Goal: Transaction & Acquisition: Subscribe to service/newsletter

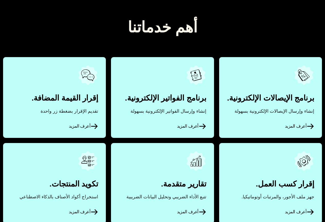
scroll to position [231, 0]
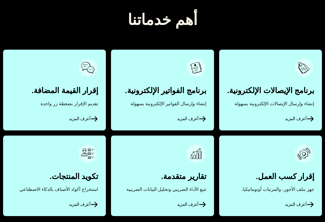
click at [252, 108] on link "أعرف المزيد" at bounding box center [270, 90] width 103 height 80
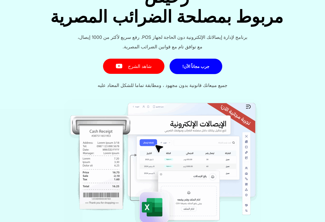
scroll to position [77, 0]
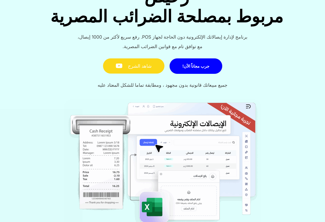
click at [129, 58] on link "شاهد الشرح" at bounding box center [133, 65] width 61 height 15
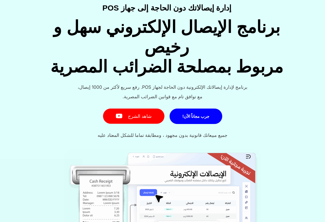
scroll to position [0, 0]
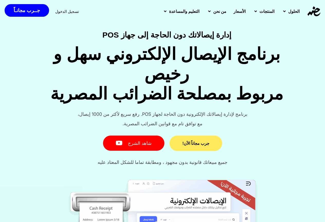
click at [193, 135] on link "جرب مجاناً الأن!" at bounding box center [195, 142] width 53 height 15
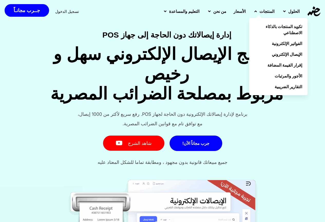
click at [264, 10] on span "المنتجات" at bounding box center [266, 11] width 15 height 6
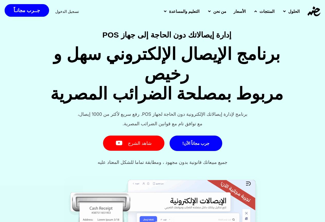
click at [263, 10] on span "المنتجات" at bounding box center [266, 11] width 15 height 6
click at [234, 11] on span "الأسعار" at bounding box center [239, 11] width 12 height 6
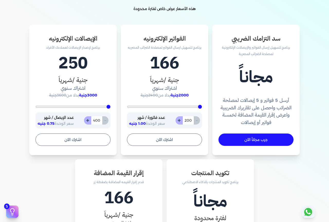
scroll to position [154, 0]
click at [88, 121] on button "+" at bounding box center [87, 120] width 7 height 8
type input "401"
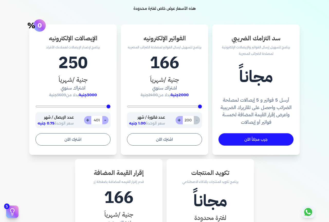
click at [90, 119] on button "+" at bounding box center [87, 120] width 7 height 8
type input "402"
click at [90, 119] on button "+" at bounding box center [87, 120] width 7 height 8
type input "403"
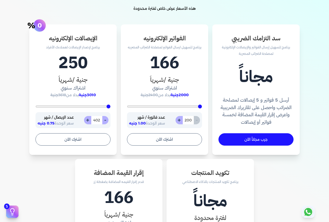
type input "403"
click at [90, 119] on button "+" at bounding box center [87, 120] width 7 height 8
type input "404"
click at [90, 119] on button "+" at bounding box center [87, 120] width 7 height 8
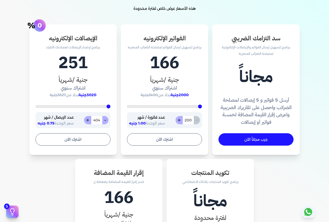
type input "405"
click at [90, 119] on button "+" at bounding box center [87, 120] width 7 height 8
type input "406"
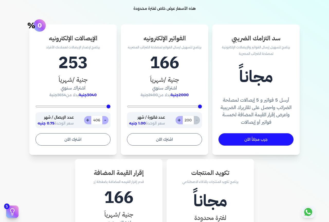
click at [90, 119] on button "+" at bounding box center [87, 120] width 7 height 8
type input "407"
click at [90, 119] on button "+" at bounding box center [87, 120] width 7 height 8
type input "408"
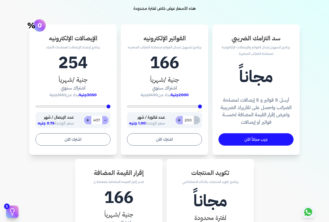
type input "408"
click at [107, 120] on button "-" at bounding box center [105, 120] width 6 height 8
type input "407"
click at [107, 120] on button "-" at bounding box center [105, 120] width 6 height 8
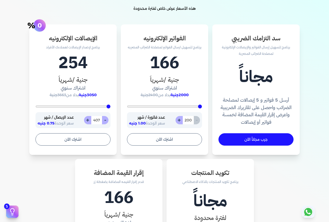
type input "406"
click at [107, 120] on button "-" at bounding box center [105, 120] width 6 height 8
type input "405"
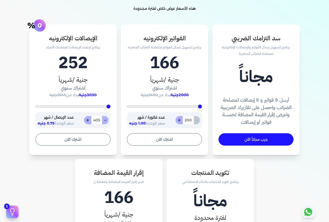
click at [107, 120] on button "-" at bounding box center [105, 120] width 6 height 8
type input "404"
click at [107, 120] on button "-" at bounding box center [105, 120] width 6 height 8
type input "403"
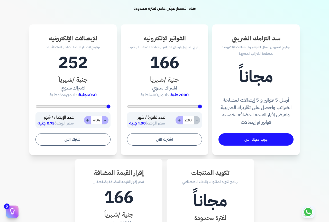
type input "403"
click at [107, 120] on button "-" at bounding box center [105, 120] width 6 height 8
type input "402"
click at [107, 120] on button "-" at bounding box center [105, 120] width 6 height 8
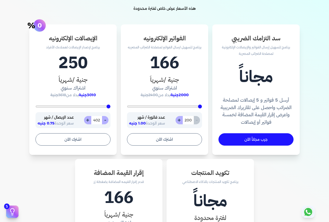
type input "401"
click at [107, 120] on button "-" at bounding box center [105, 120] width 6 height 8
type input "400"
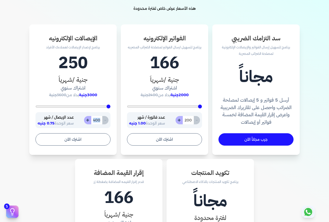
click at [107, 120] on div "- 400 +" at bounding box center [96, 120] width 24 height 8
drag, startPoint x: 107, startPoint y: 120, endPoint x: 104, endPoint y: 120, distance: 2.8
click at [107, 120] on div "- 400 +" at bounding box center [96, 120] width 24 height 8
click at [34, 115] on div "الإيصالات الإلكترونيه برنامج لإصدار الإيصالات لعملاءك الأفراد 250 جنية /شهرياَ …" at bounding box center [72, 89] width 87 height 130
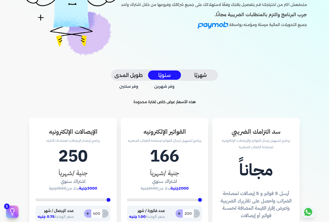
scroll to position [51, 0]
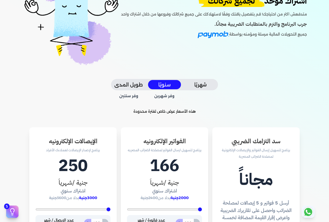
click at [132, 84] on button "طويل المدى" at bounding box center [128, 84] width 33 height 9
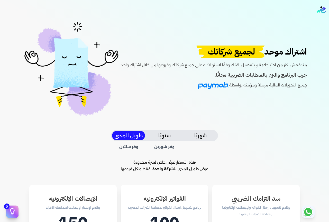
scroll to position [0, 0]
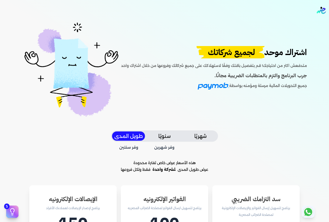
click at [320, 15] on nav "Toggle Navigation الاسعار العمولات مساعدة خدمة العملاء دليل المستخدم تسجيل الدخ…" at bounding box center [164, 10] width 329 height 21
click at [320, 11] on img "Global" at bounding box center [320, 10] width 9 height 7
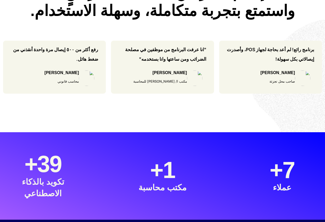
scroll to position [411, 0]
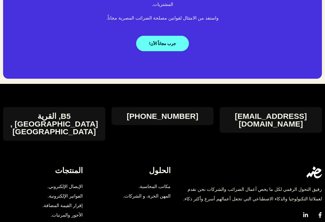
scroll to position [1104, 0]
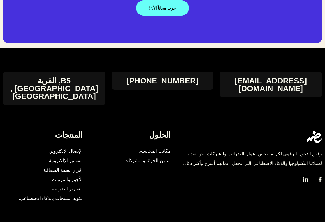
click at [150, 146] on span "مكاتب المحاسبة." at bounding box center [153, 150] width 35 height 9
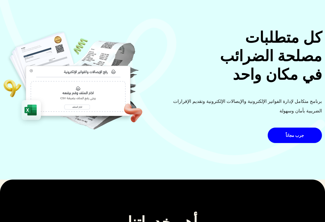
scroll to position [0, 0]
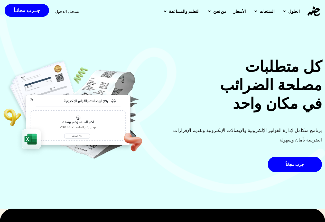
drag, startPoint x: 141, startPoint y: 0, endPoint x: 189, endPoint y: 53, distance: 71.6
click at [189, 53] on div "كل متطلبات مصلحة الضرائب في مكان واحد برنامج متكامل لإدارة الفواتير الإلكترونية…" at bounding box center [162, 103] width 325 height 209
drag, startPoint x: 85, startPoint y: 0, endPoint x: 122, endPoint y: 46, distance: 58.8
click at [122, 46] on div "كل متطلبات مصلحة الضرائب في مكان واحد برنامج متكامل لإدارة الفواتير الإلكترونية…" at bounding box center [162, 103] width 325 height 209
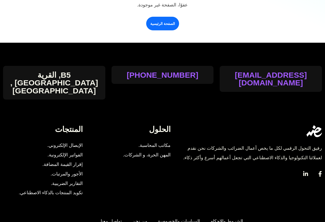
scroll to position [128, 0]
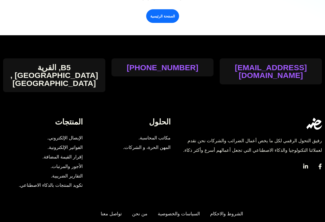
click at [160, 133] on span "مكاتب المحاسبة." at bounding box center [153, 137] width 35 height 9
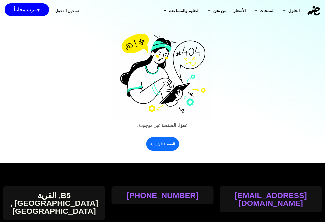
scroll to position [0, 0]
